Goal: Entertainment & Leisure: Consume media (video, audio)

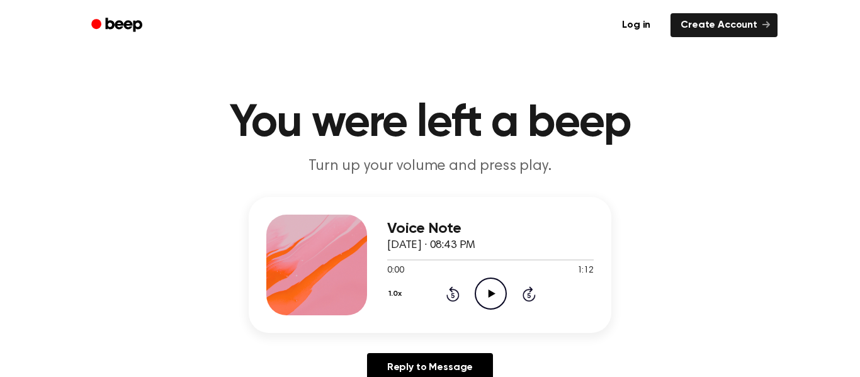
click at [487, 283] on icon "Play Audio" at bounding box center [490, 293] width 32 height 32
click at [488, 284] on icon "Play Audio" at bounding box center [490, 293] width 32 height 32
click at [489, 284] on icon "Play Audio" at bounding box center [490, 293] width 32 height 32
click at [479, 306] on icon "Play Audio" at bounding box center [490, 293] width 32 height 32
click at [491, 300] on icon "Play Audio" at bounding box center [490, 293] width 32 height 32
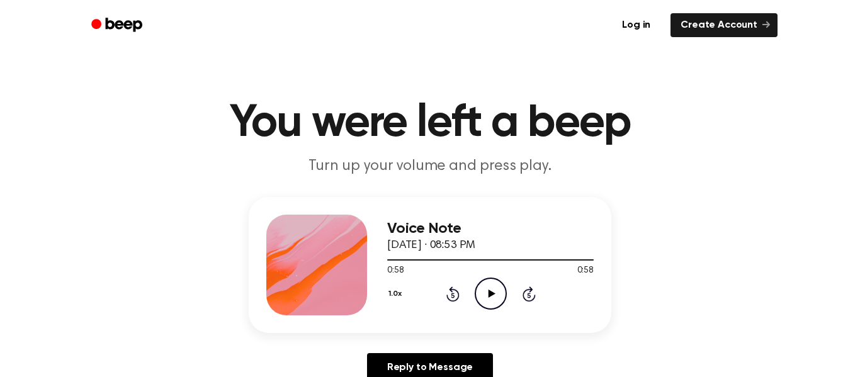
click at [490, 286] on icon "Play Audio" at bounding box center [490, 293] width 32 height 32
click at [720, 137] on h1 "You were left a beep" at bounding box center [430, 123] width 644 height 45
